Goal: Find specific page/section: Find specific page/section

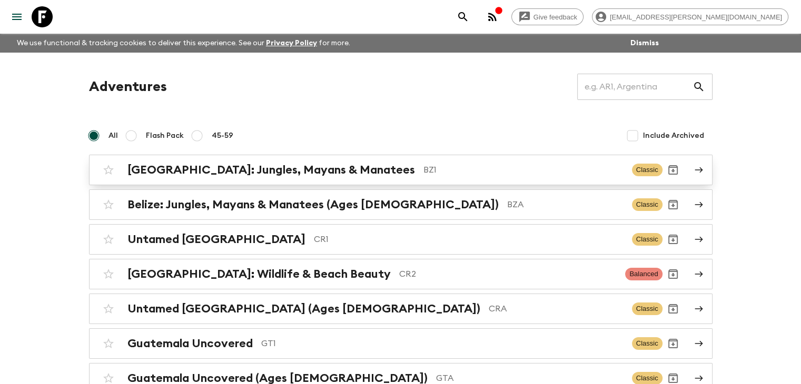
click at [296, 171] on h2 "Belize: Jungles, Mayans & Manatees" at bounding box center [270, 170] width 287 height 14
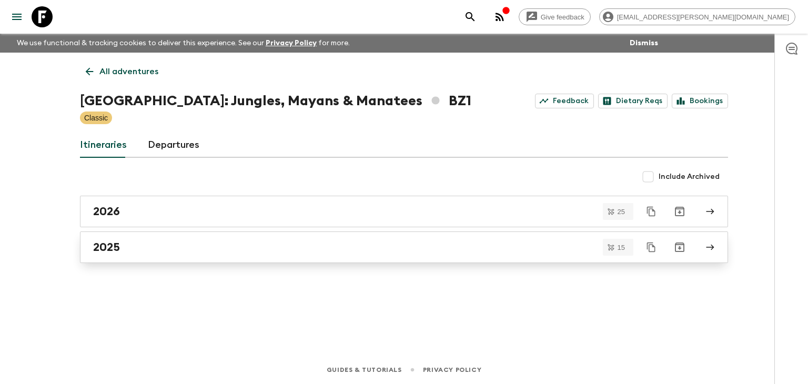
click at [122, 249] on div "2025" at bounding box center [394, 248] width 602 height 14
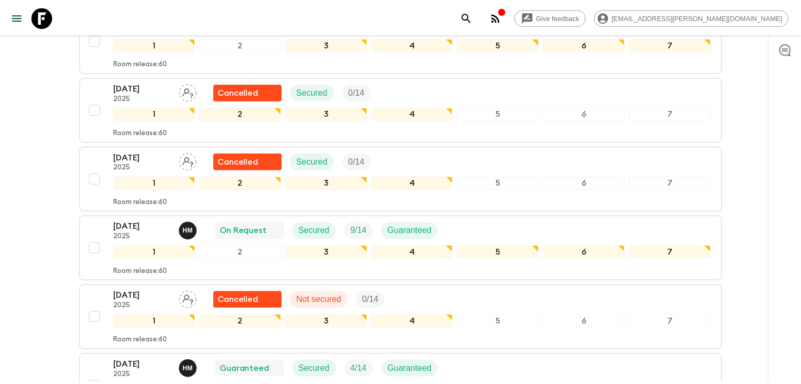
scroll to position [244, 0]
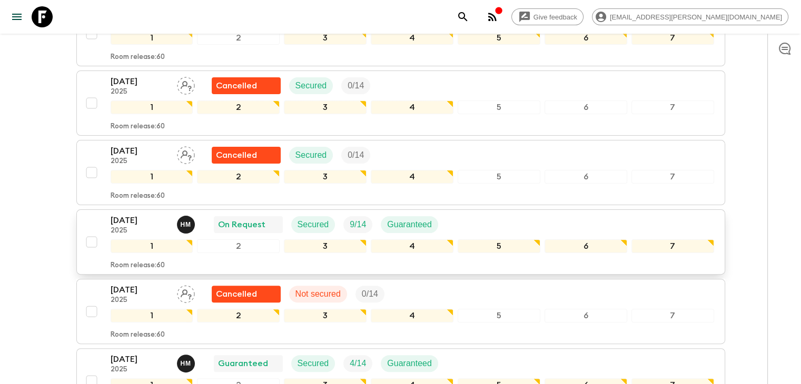
click at [127, 214] on p "18 Oct 2025" at bounding box center [140, 220] width 58 height 13
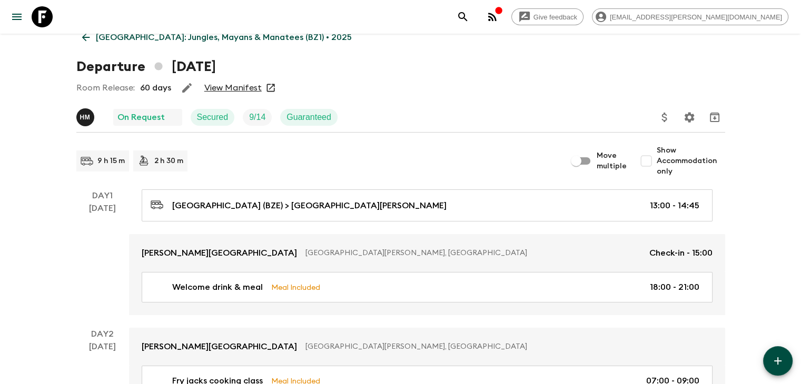
scroll to position [53, 0]
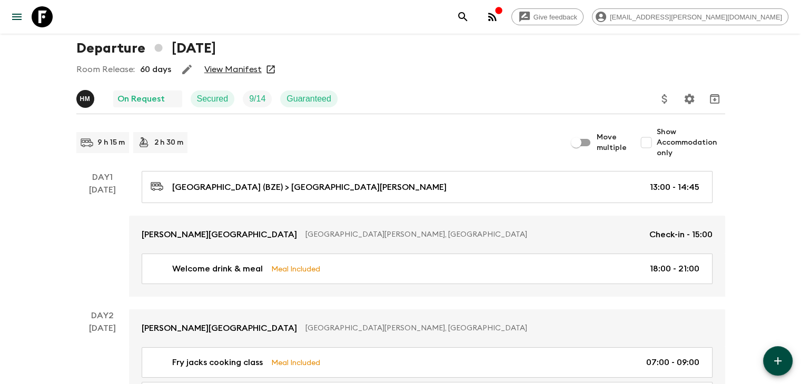
click at [227, 68] on link "View Manifest" at bounding box center [232, 69] width 57 height 11
